Goal: Information Seeking & Learning: Learn about a topic

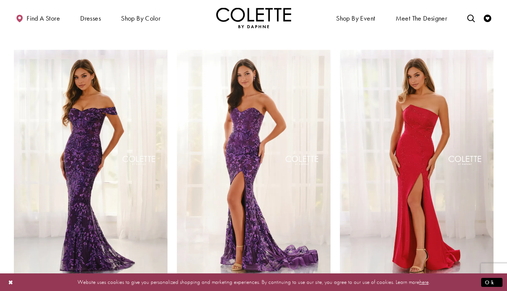
scroll to position [311, 0]
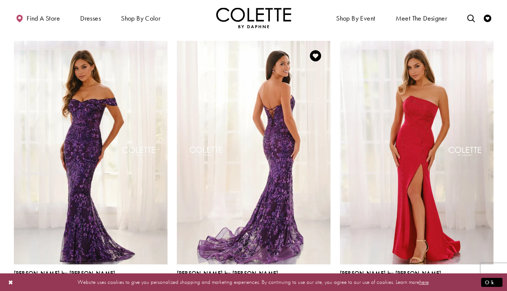
click at [270, 142] on img "Visit Colette by Daphne Style No. CL6203 Page" at bounding box center [254, 152] width 154 height 223
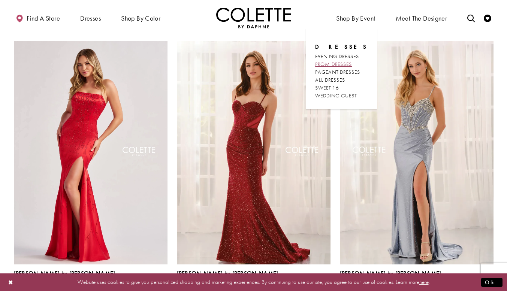
click at [346, 62] on span "PROM DRESSES" at bounding box center [333, 64] width 37 height 7
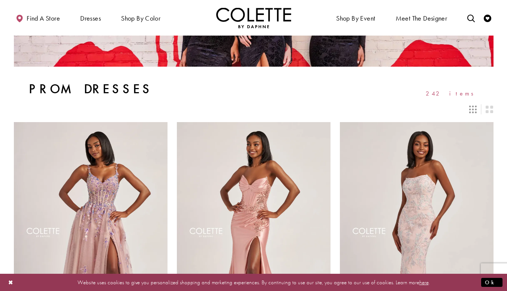
scroll to position [127, 0]
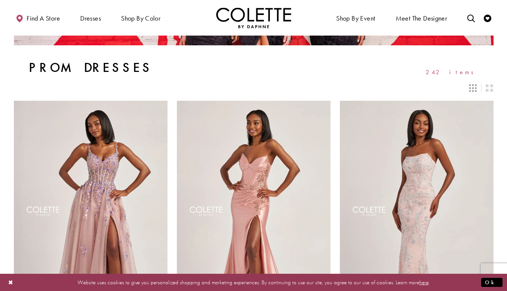
click at [471, 90] on icon "Switch layout to 3 columns" at bounding box center [472, 87] width 7 height 7
click at [489, 90] on icon "Switch layout to 2 columns" at bounding box center [489, 87] width 7 height 7
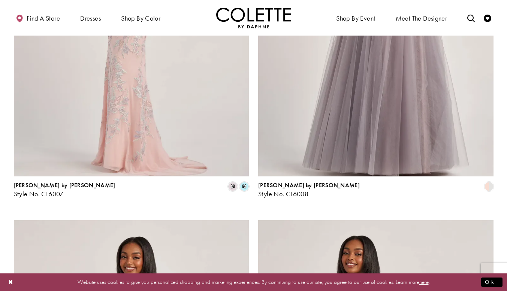
scroll to position [781, 0]
